Goal: Task Accomplishment & Management: Manage account settings

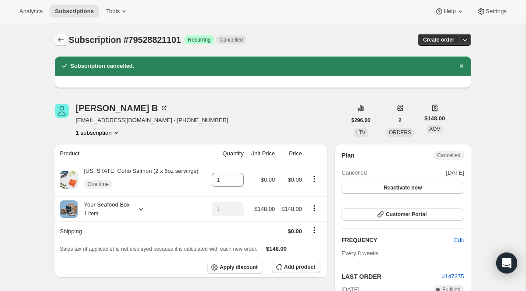
click at [57, 42] on icon "Subscriptions" at bounding box center [61, 40] width 9 height 9
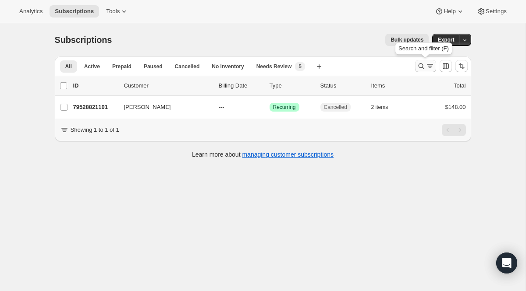
click at [425, 68] on icon "Search and filter results" at bounding box center [421, 66] width 9 height 9
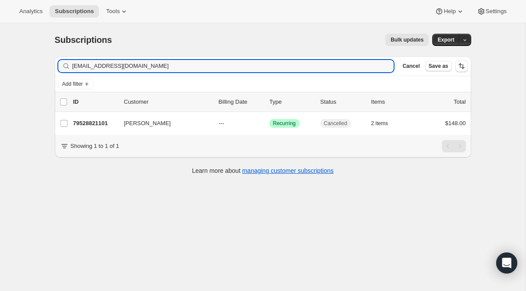
drag, startPoint x: 226, startPoint y: 70, endPoint x: 66, endPoint y: 39, distance: 162.8
click at [66, 39] on div "Subscriptions. This page is ready Subscriptions Bulk updates More actions Bulk …" at bounding box center [262, 103] width 437 height 161
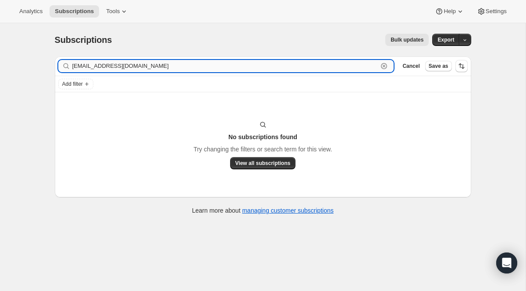
click at [317, 68] on input "[EMAIL_ADDRESS][DOMAIN_NAME]" at bounding box center [225, 66] width 306 height 12
drag, startPoint x: 317, startPoint y: 68, endPoint x: 7, endPoint y: 22, distance: 313.7
click at [7, 22] on div "Analytics Subscriptions Tools Help Settings Skip to content Subscriptions. This…" at bounding box center [263, 157] width 526 height 315
paste input "hsinvest"
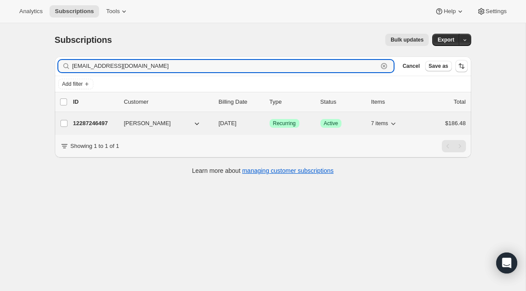
type input "[EMAIL_ADDRESS][DOMAIN_NAME]"
click at [288, 127] on span "Recurring" at bounding box center [284, 123] width 23 height 7
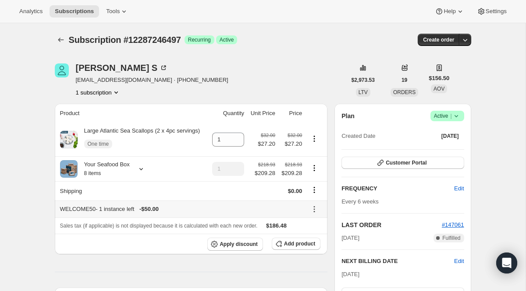
click at [316, 214] on icon at bounding box center [314, 209] width 9 height 9
click at [318, 251] on span "Remove" at bounding box center [314, 250] width 21 height 7
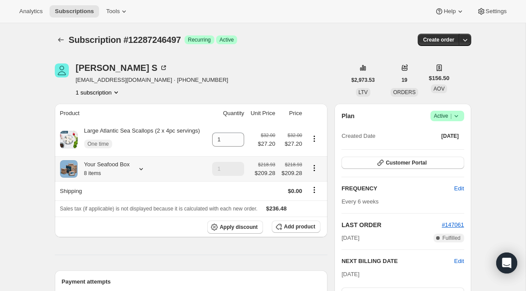
click at [144, 174] on icon at bounding box center [141, 169] width 9 height 9
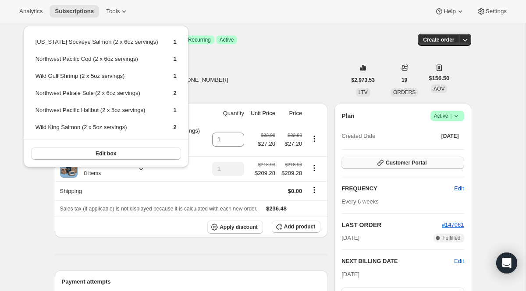
click at [417, 166] on span "Customer Portal" at bounding box center [406, 163] width 41 height 7
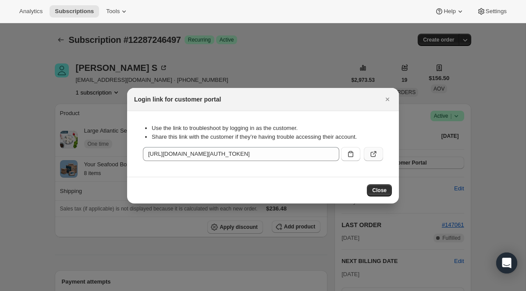
click at [374, 151] on icon ":r5ve:" at bounding box center [373, 154] width 9 height 9
